Goal: Task Accomplishment & Management: Manage account settings

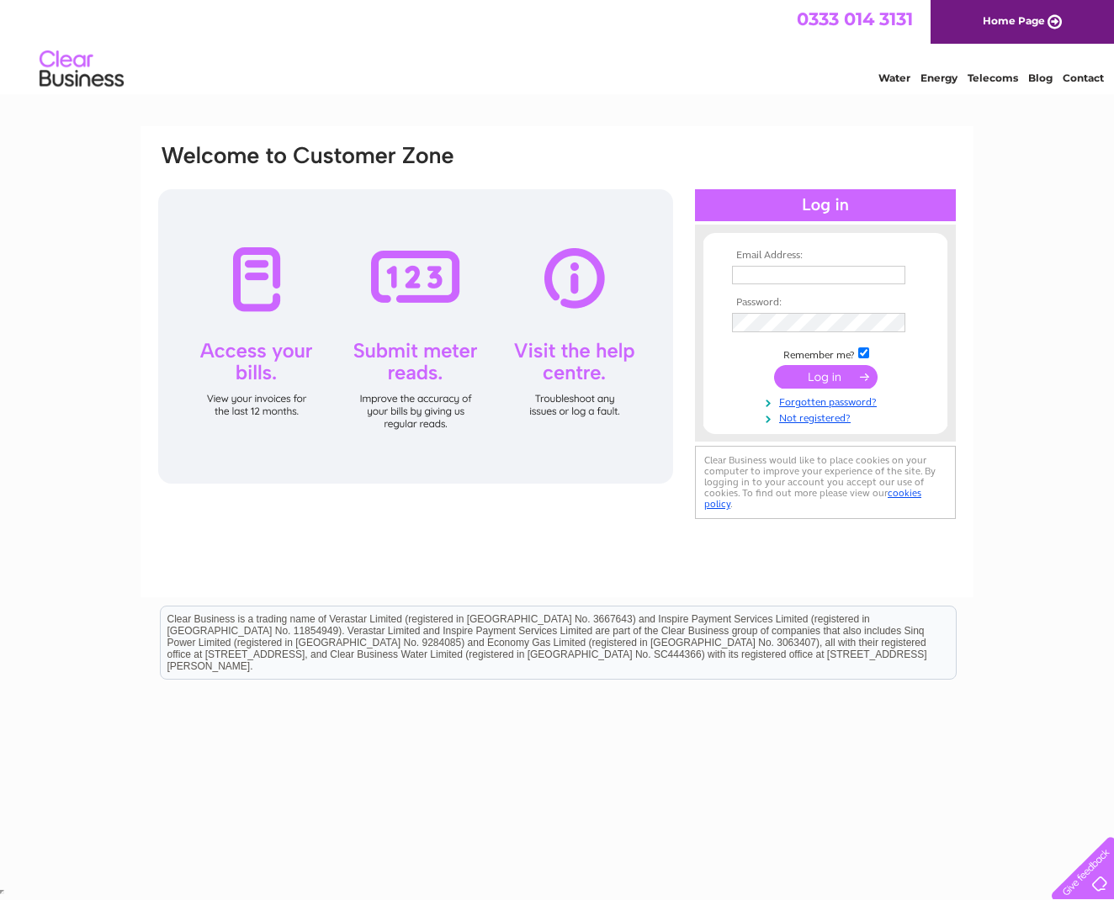
type input "[EMAIL_ADDRESS][DOMAIN_NAME]"
click at [833, 374] on input "submit" at bounding box center [825, 379] width 103 height 24
click at [835, 374] on input "submit" at bounding box center [825, 377] width 103 height 24
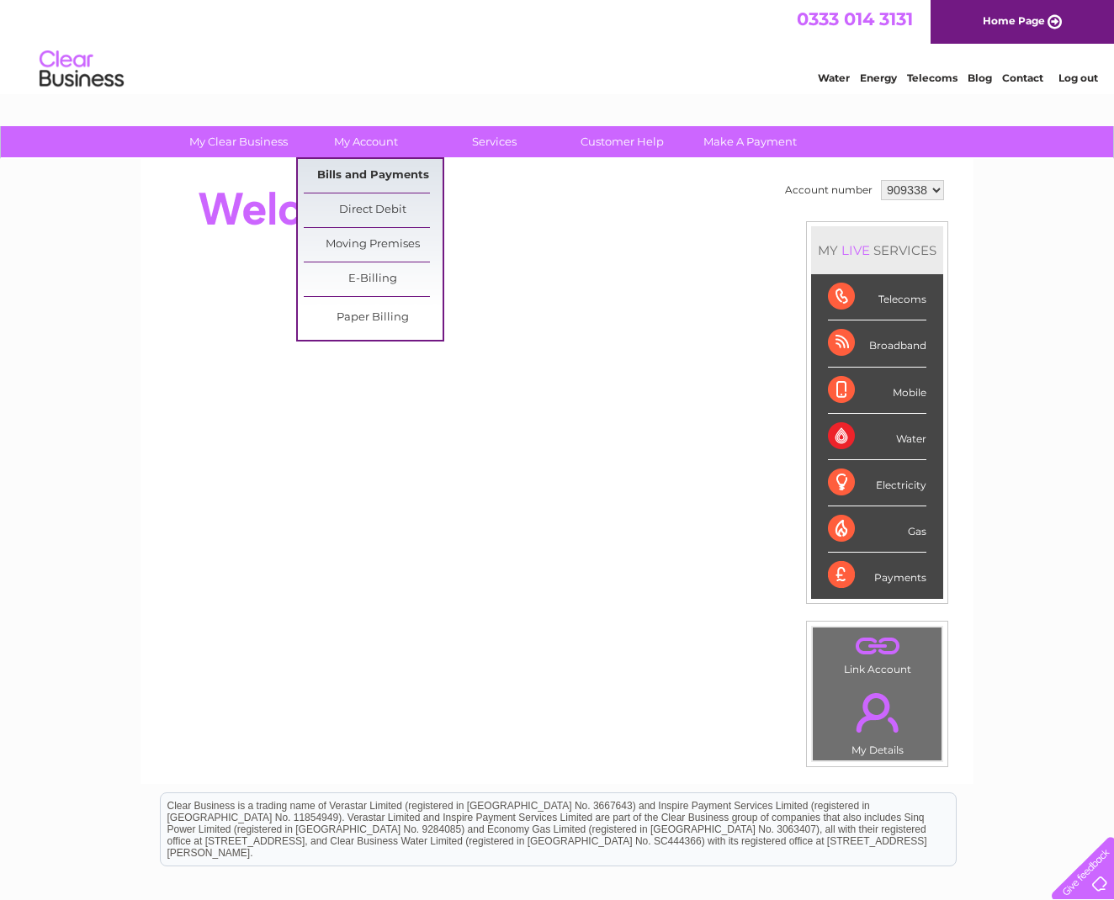
click at [355, 175] on link "Bills and Payments" at bounding box center [373, 176] width 139 height 34
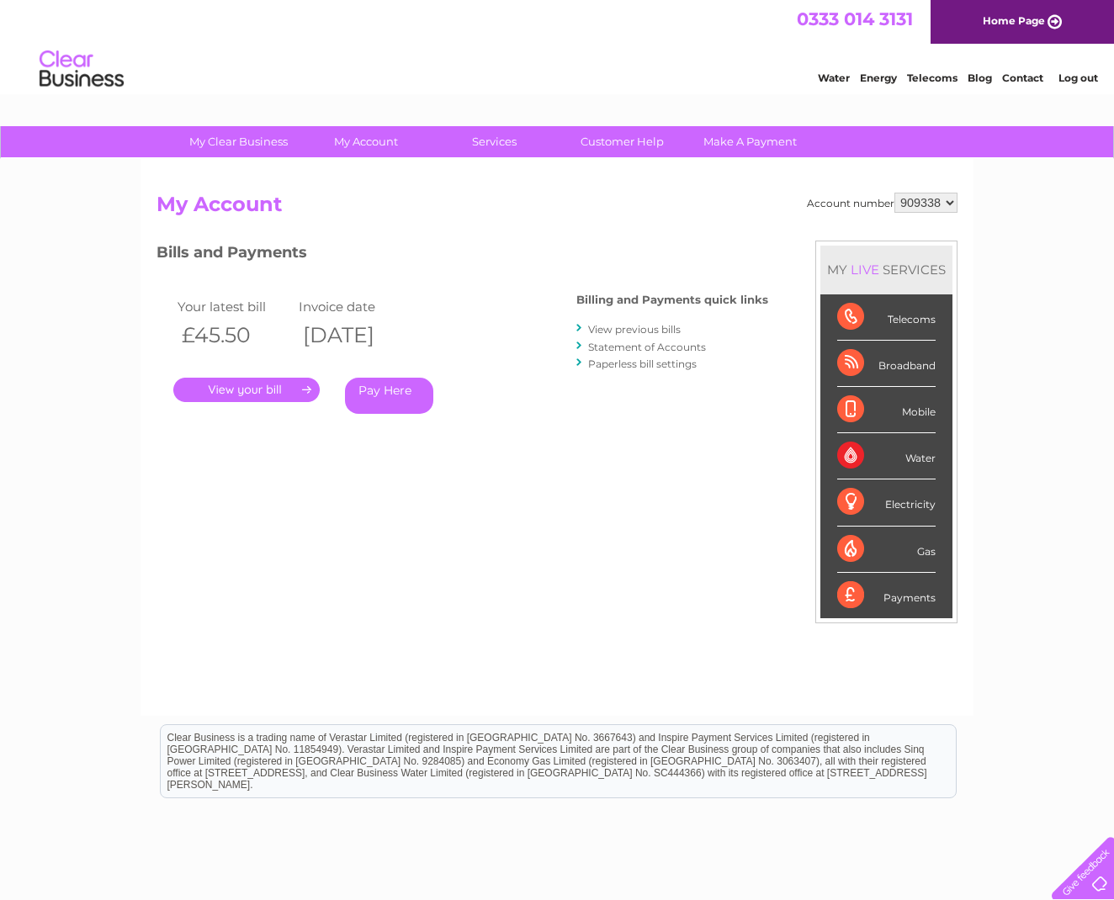
click at [271, 389] on link "." at bounding box center [246, 390] width 146 height 24
click at [648, 329] on link "View previous bills" at bounding box center [634, 329] width 93 height 13
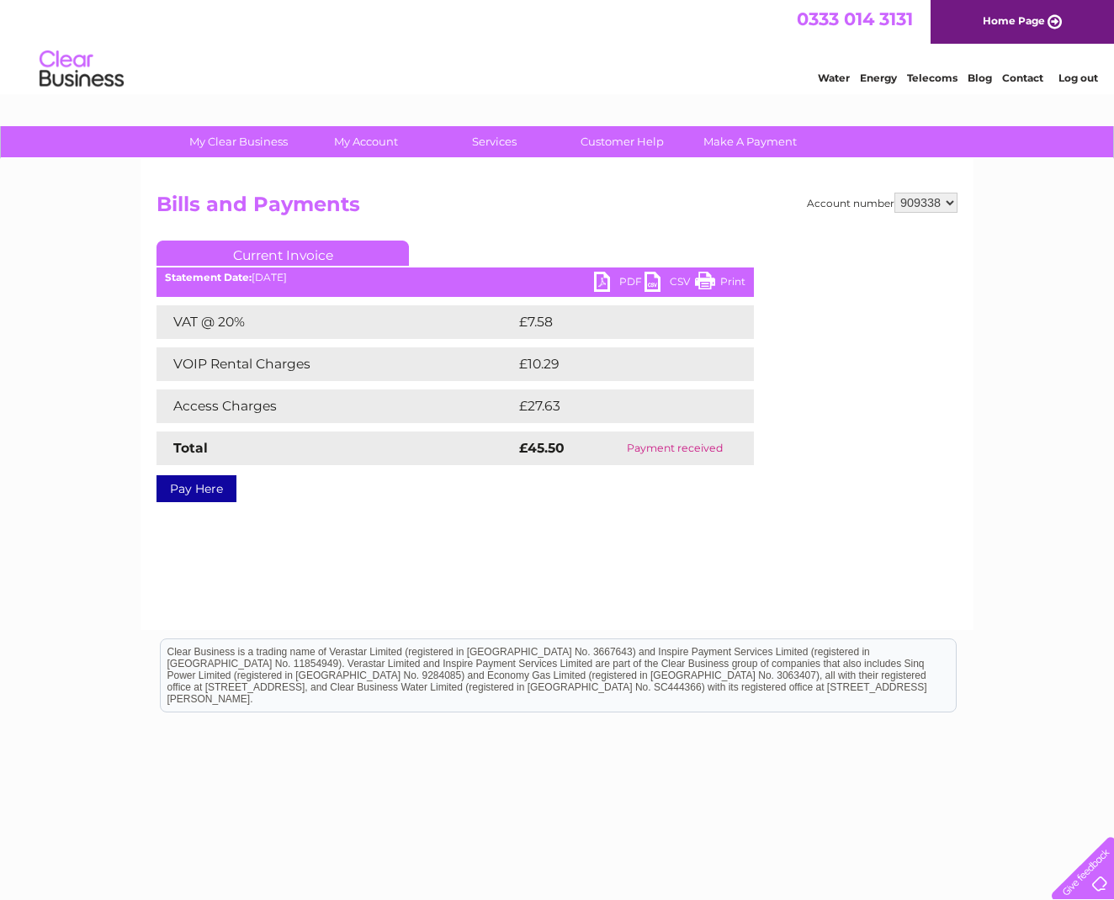
click at [667, 332] on td "£7.58" at bounding box center [614, 322] width 199 height 34
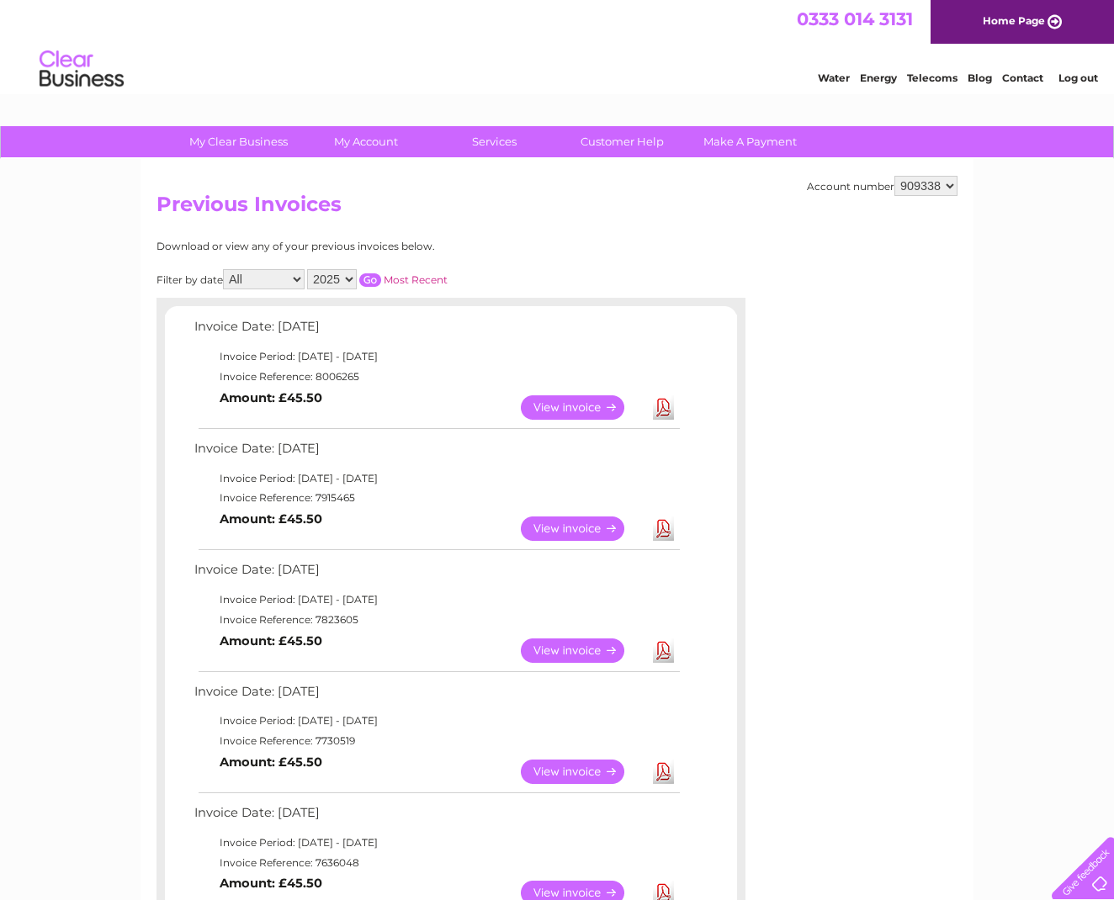
click at [565, 517] on link "View" at bounding box center [583, 529] width 124 height 24
click at [660, 522] on link "Download" at bounding box center [663, 529] width 21 height 24
select select "994424"
click at [586, 518] on link "View" at bounding box center [583, 529] width 124 height 24
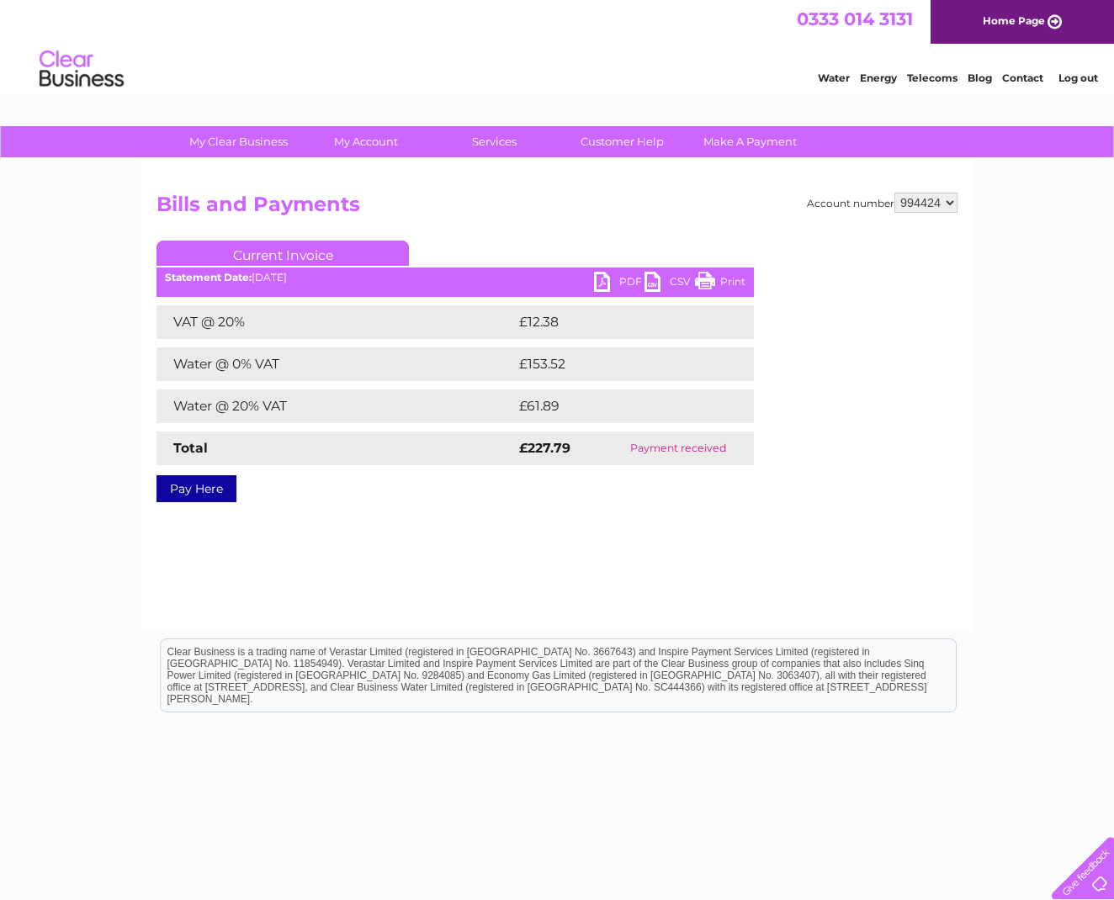
click at [619, 279] on link "PDF" at bounding box center [619, 284] width 50 height 24
